Goal: Task Accomplishment & Management: Manage account settings

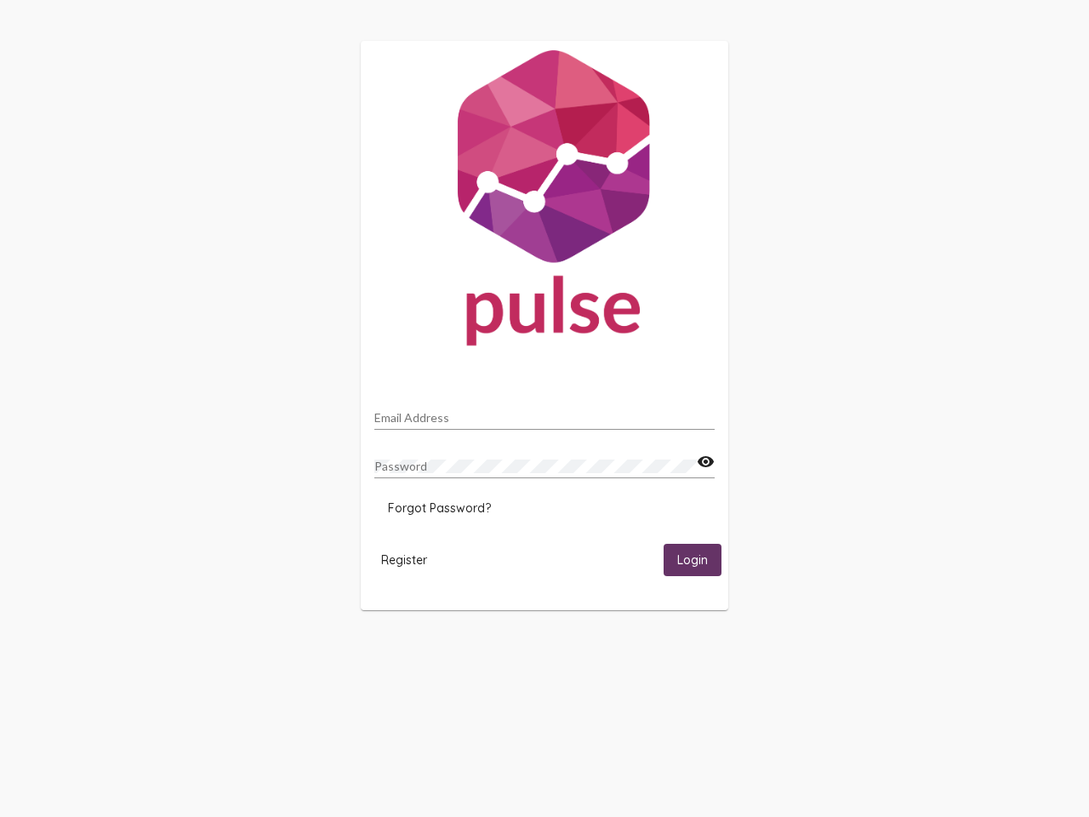
click at [545, 413] on input "Email Address" at bounding box center [544, 418] width 340 height 14
click at [705, 462] on mat-icon "visibility" at bounding box center [706, 462] width 18 height 20
click at [439, 508] on span "Forgot Password?" at bounding box center [439, 507] width 103 height 15
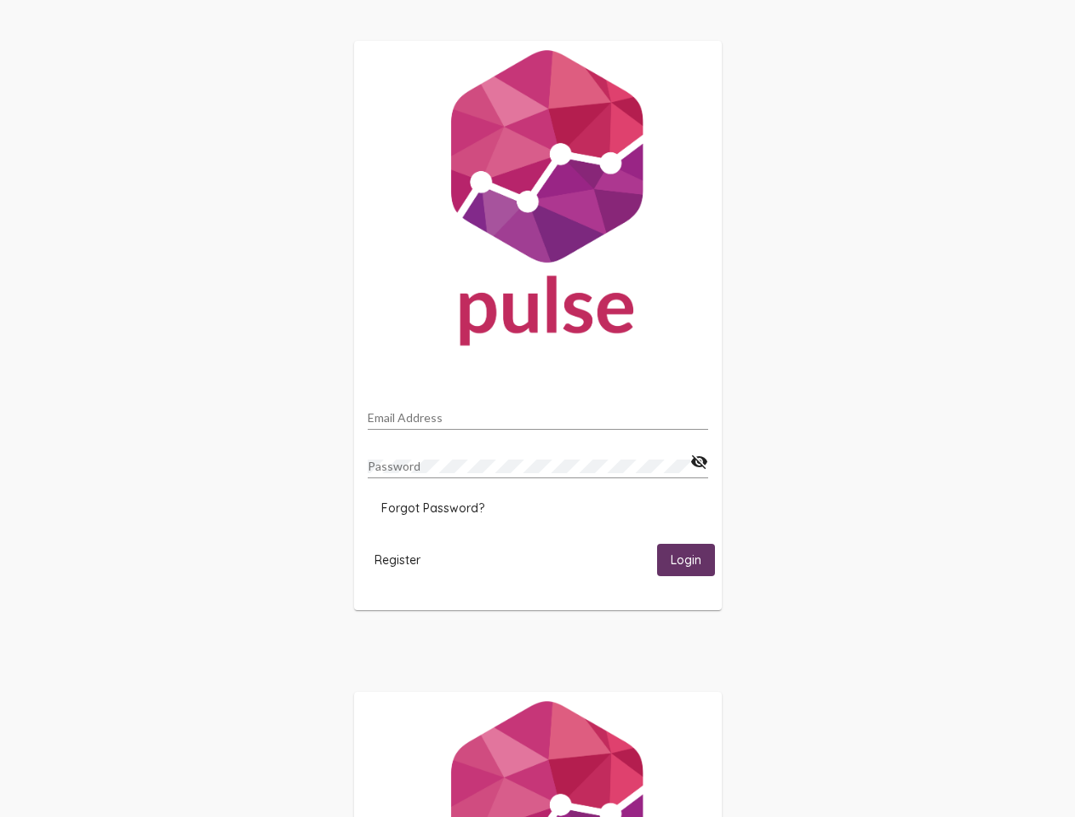
click at [404, 559] on span "Register" at bounding box center [397, 559] width 46 height 15
click at [693, 559] on span "Login" at bounding box center [685, 560] width 31 height 15
